Goal: Check status: Check status

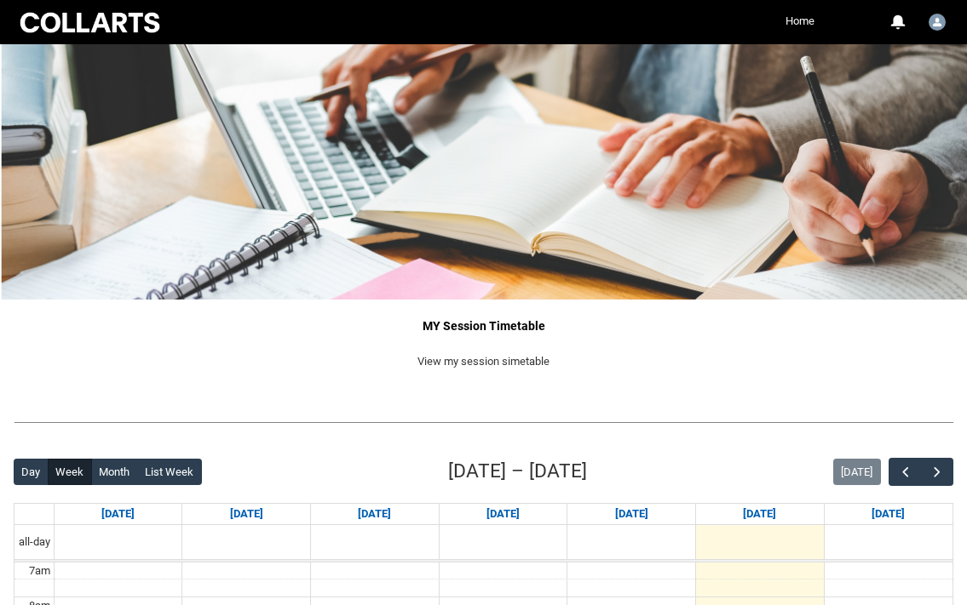
click at [816, 11] on link "Home" at bounding box center [799, 22] width 37 height 26
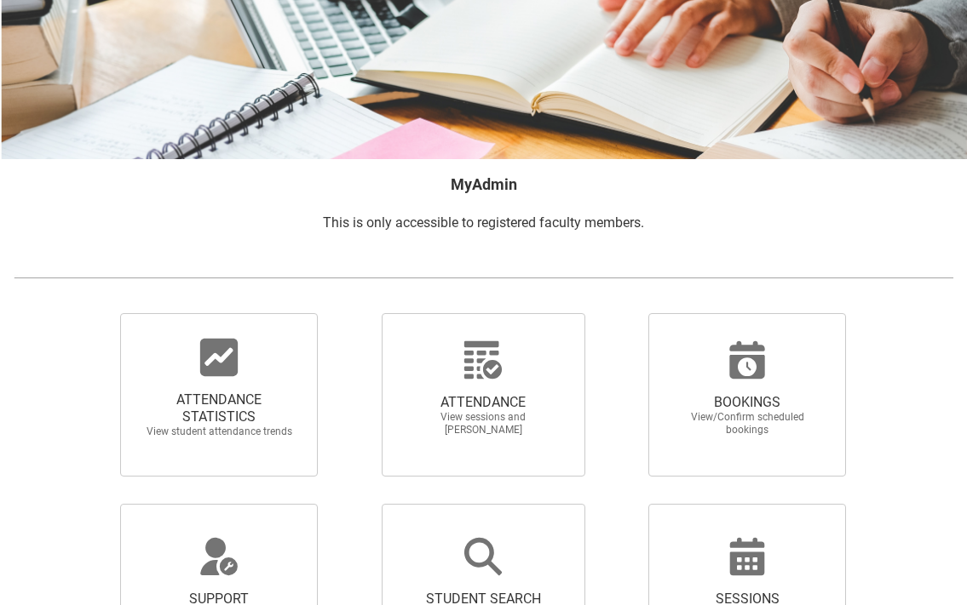
scroll to position [153, 0]
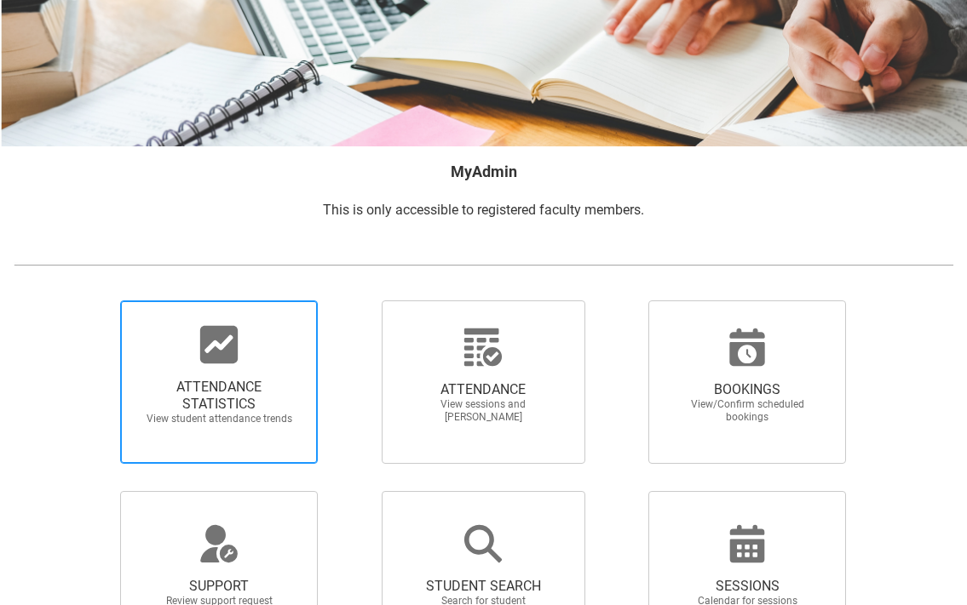
click at [234, 340] on icon at bounding box center [218, 344] width 37 height 37
click at [95, 301] on input "ATTENDANCE STATISTICS View student attendance trends" at bounding box center [95, 300] width 1 height 1
radio input "true"
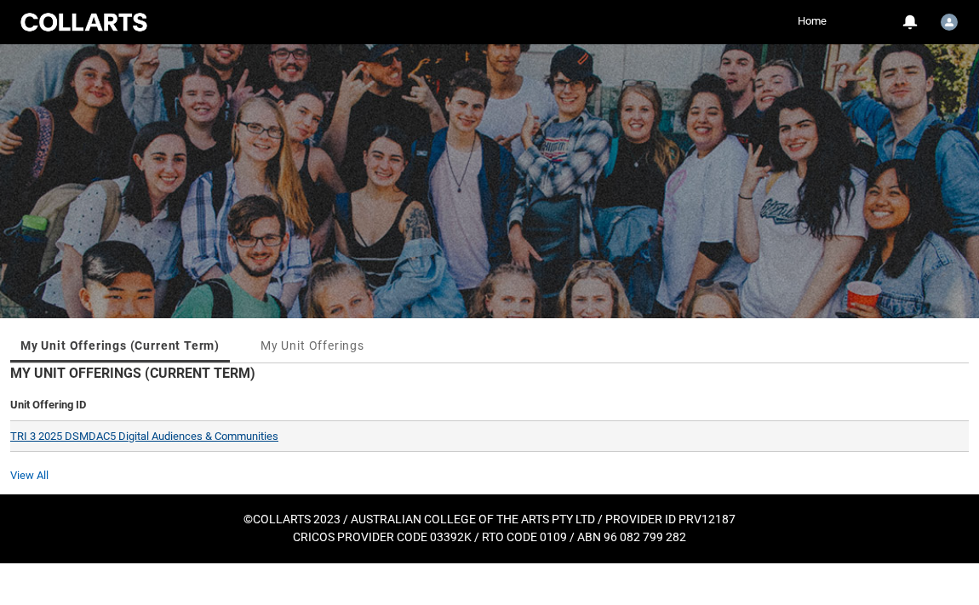
click at [204, 440] on link "TRI 3 2025 DSMDAC5 Digital Audiences & Communities" at bounding box center [144, 436] width 268 height 13
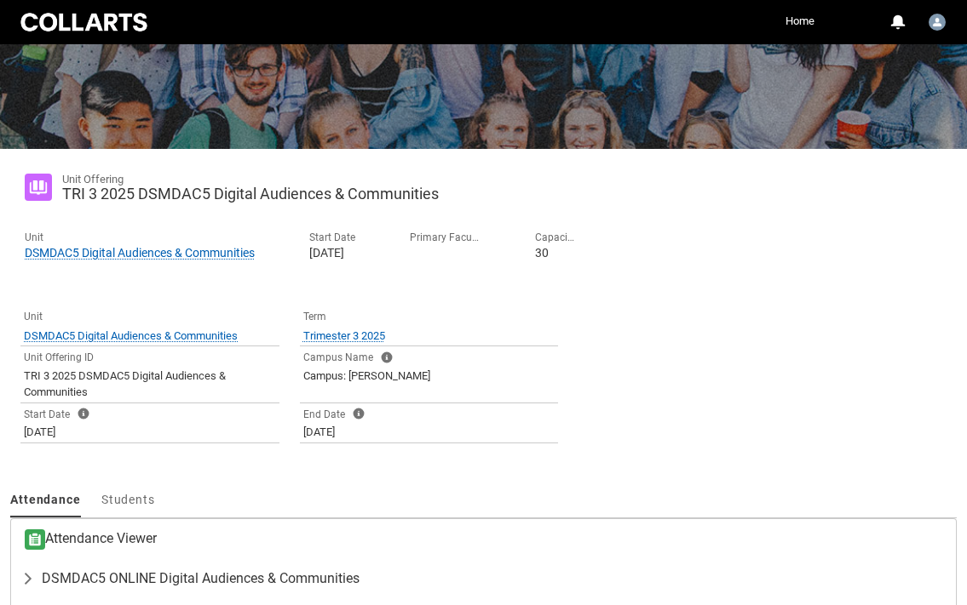
scroll to position [251, 0]
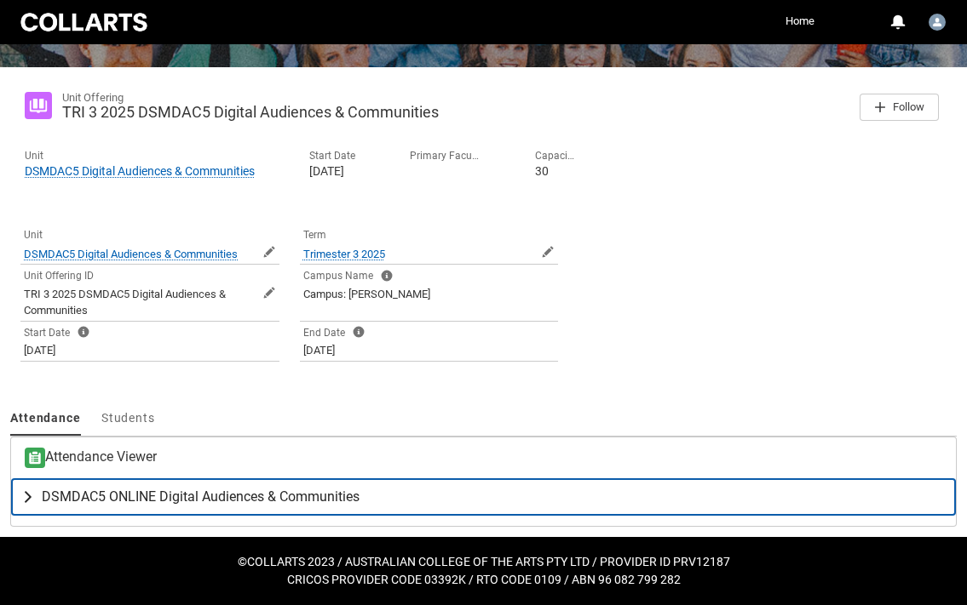
click at [146, 489] on span "DSMDAC5 ONLINE Digital Audiences & Communities" at bounding box center [201, 497] width 318 height 17
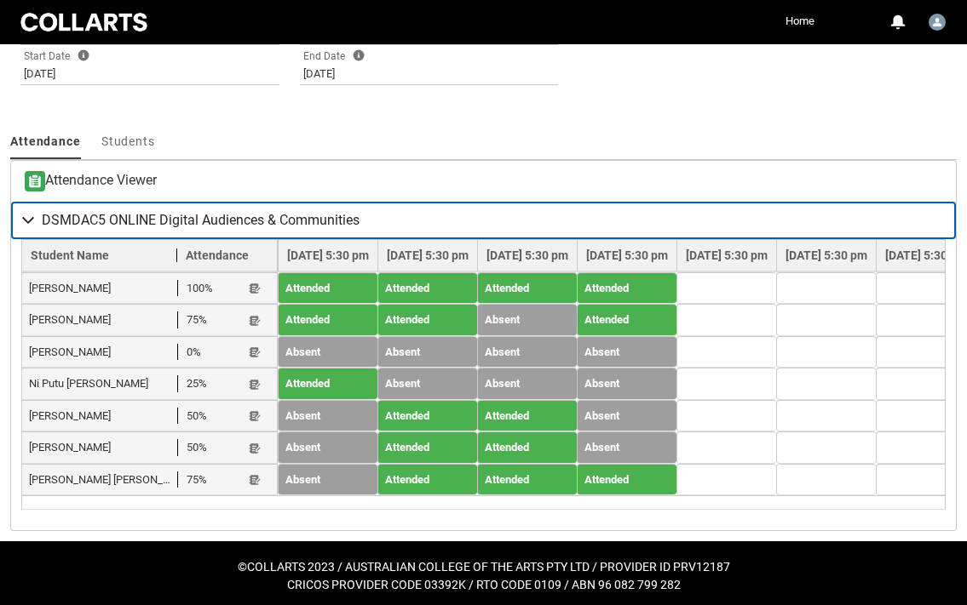
scroll to position [535, 0]
